Goal: Transaction & Acquisition: Purchase product/service

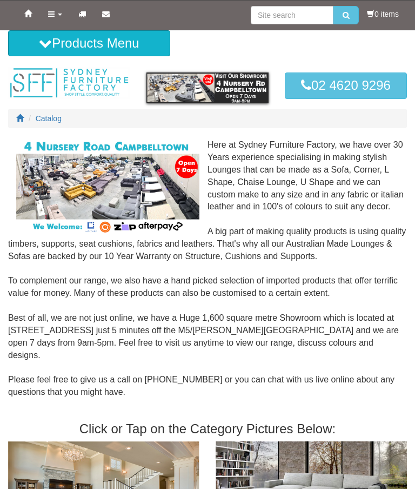
click at [60, 18] on link "Products" at bounding box center [55, 14] width 30 height 27
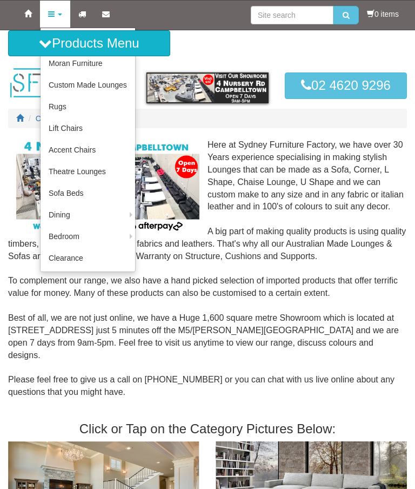
click at [96, 91] on link "Custom Made Lounges" at bounding box center [88, 85] width 95 height 22
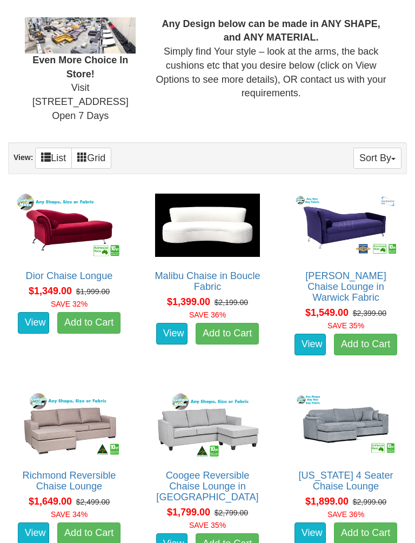
scroll to position [389, 0]
click at [386, 157] on button "Sort By" at bounding box center [378, 158] width 48 height 21
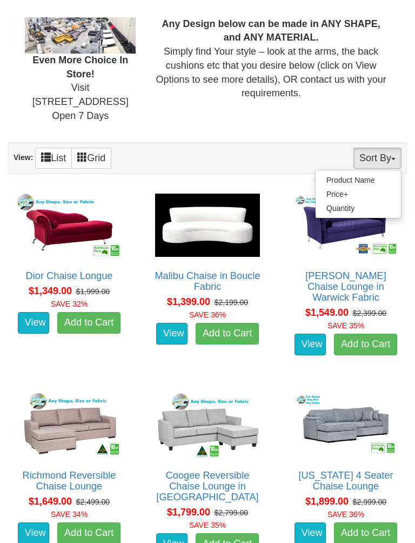
click at [362, 182] on link "Product Name" at bounding box center [358, 180] width 85 height 14
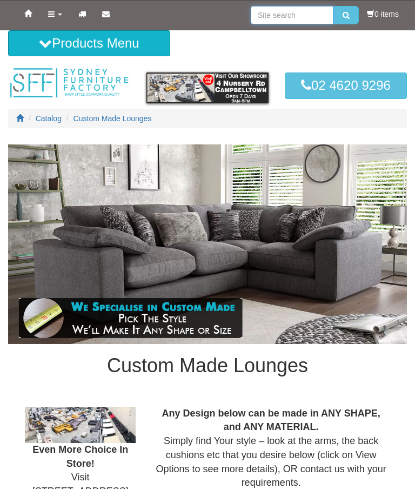
click at [288, 22] on input "search" at bounding box center [292, 15] width 83 height 18
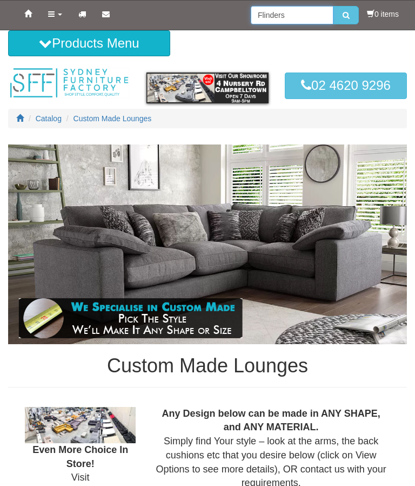
type input "Flinders"
click at [343, 15] on button "submit" at bounding box center [346, 15] width 25 height 18
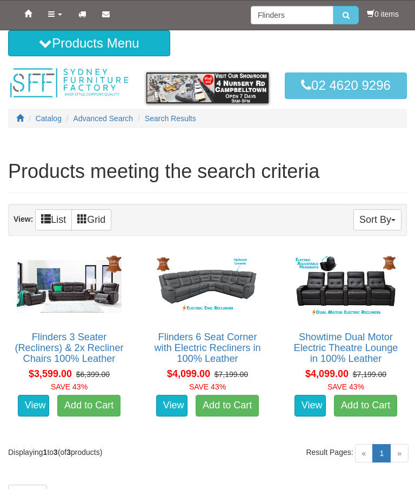
click at [74, 347] on link "Flinders 3 Seater (Recliners) & 2x Recliner Chairs 100% Leather" at bounding box center [69, 348] width 109 height 32
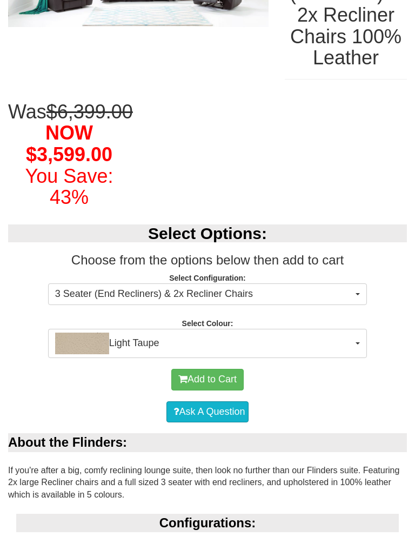
scroll to position [221, 0]
click at [360, 345] on span "button" at bounding box center [358, 343] width 4 height 2
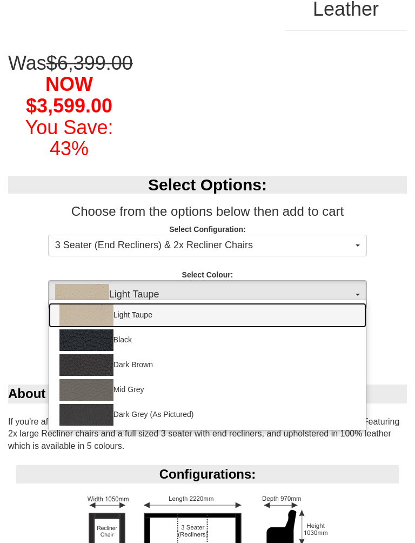
scroll to position [272, 0]
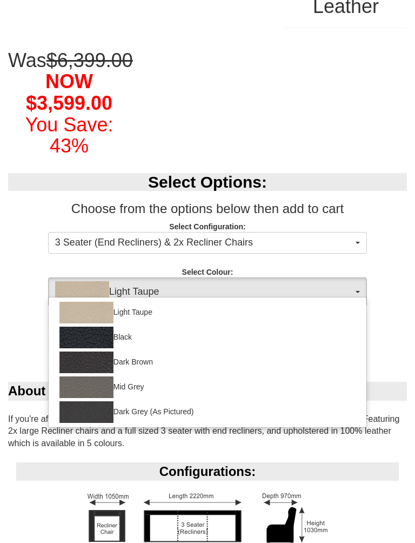
click at [394, 317] on div at bounding box center [207, 271] width 415 height 543
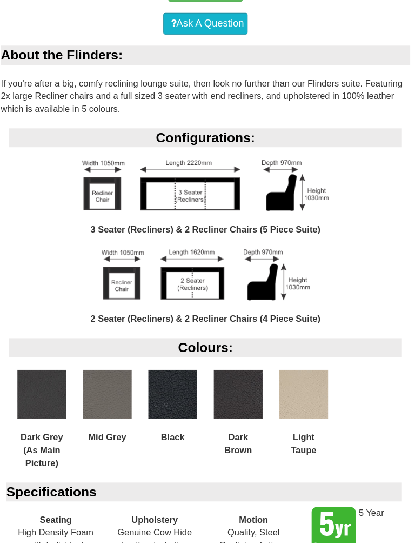
scroll to position [596, 0]
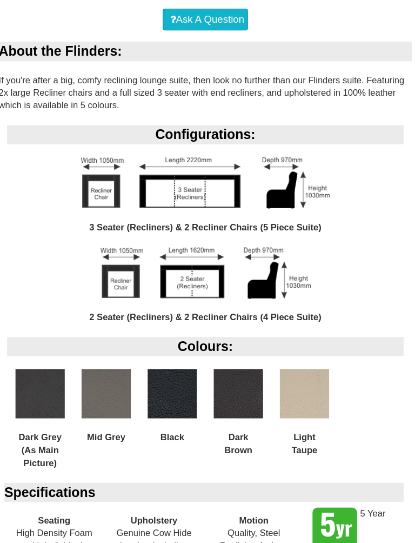
click at [242, 394] on img at bounding box center [240, 398] width 48 height 48
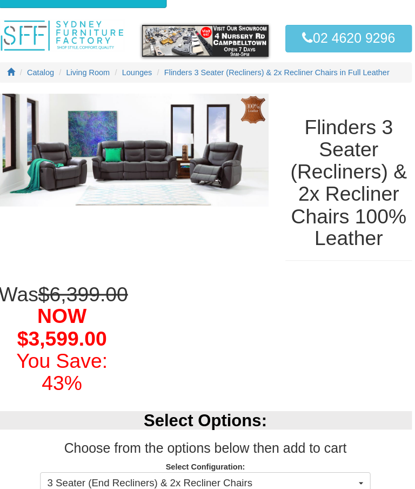
scroll to position [0, 0]
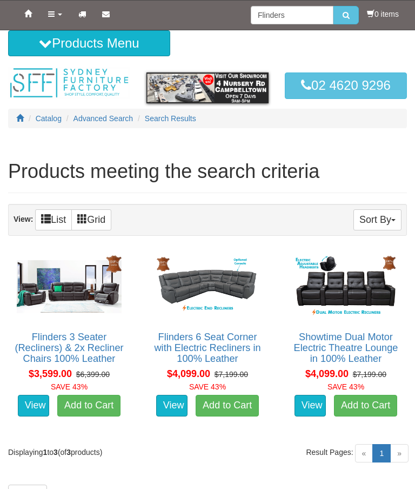
click at [238, 282] on img at bounding box center [208, 287] width 110 height 68
click at [77, 293] on img at bounding box center [69, 287] width 110 height 68
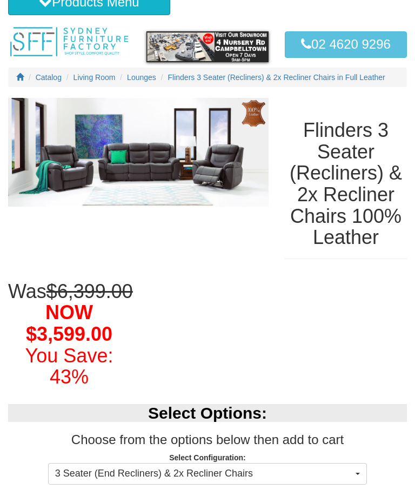
scroll to position [41, 0]
click at [162, 166] on img at bounding box center [138, 152] width 261 height 109
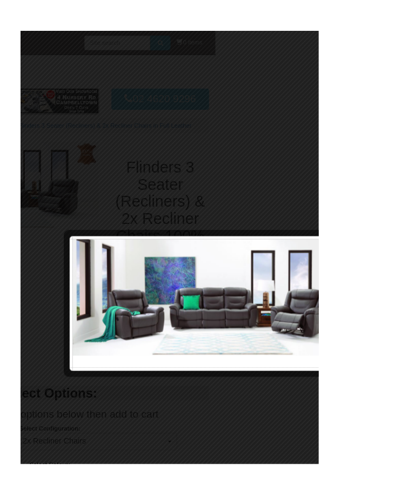
scroll to position [0, 0]
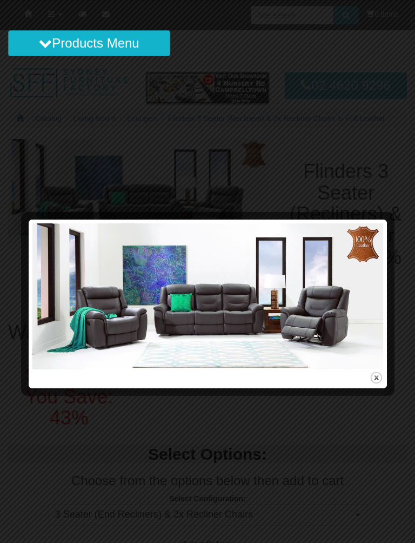
click at [285, 303] on img at bounding box center [207, 296] width 351 height 146
click at [331, 435] on div at bounding box center [207, 271] width 415 height 543
